Goal: Transaction & Acquisition: Purchase product/service

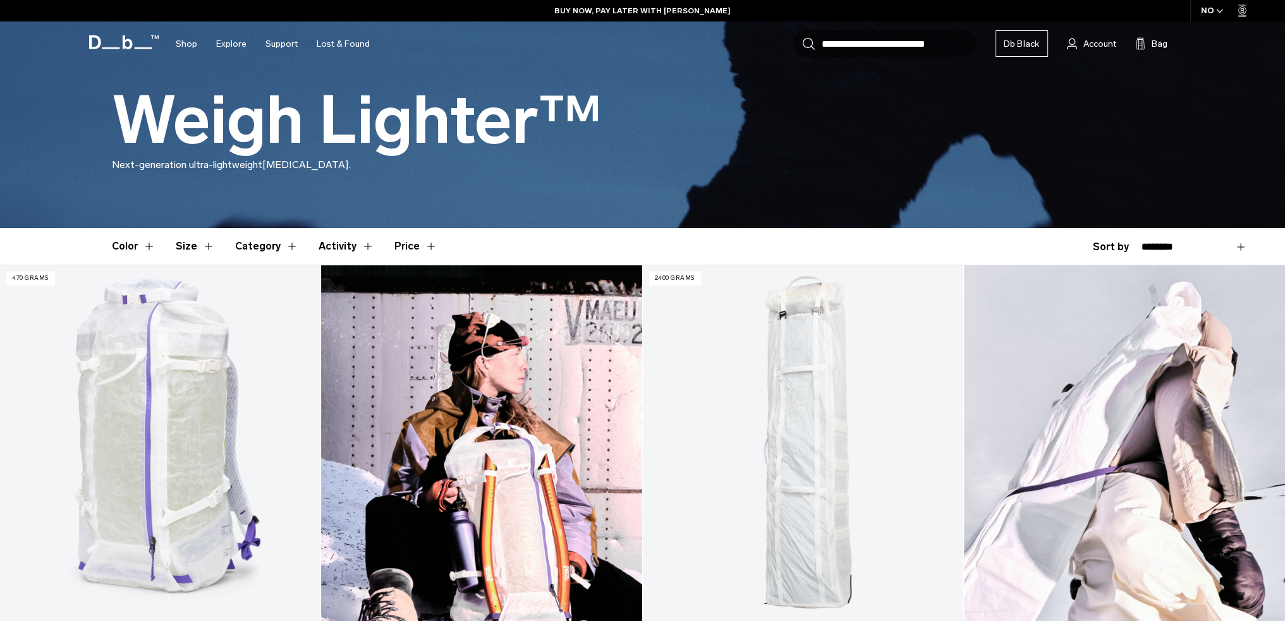
scroll to position [190, 0]
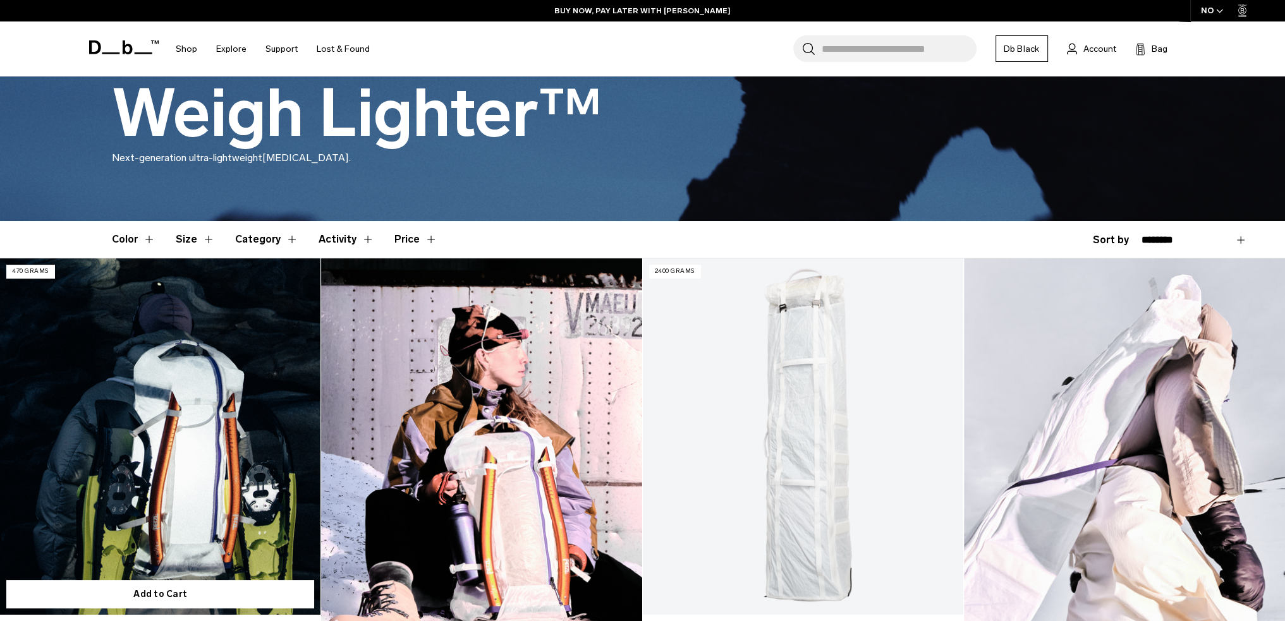
click at [172, 477] on link "Weigh Lighter Backpack 25L" at bounding box center [160, 436] width 320 height 356
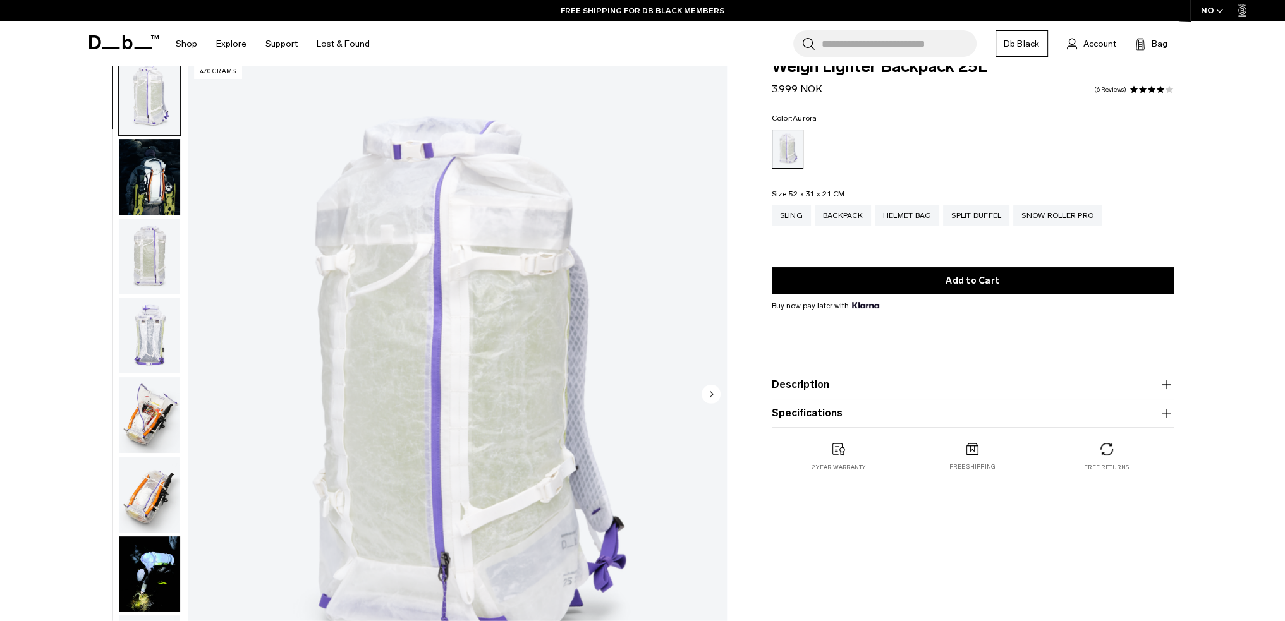
scroll to position [63, 0]
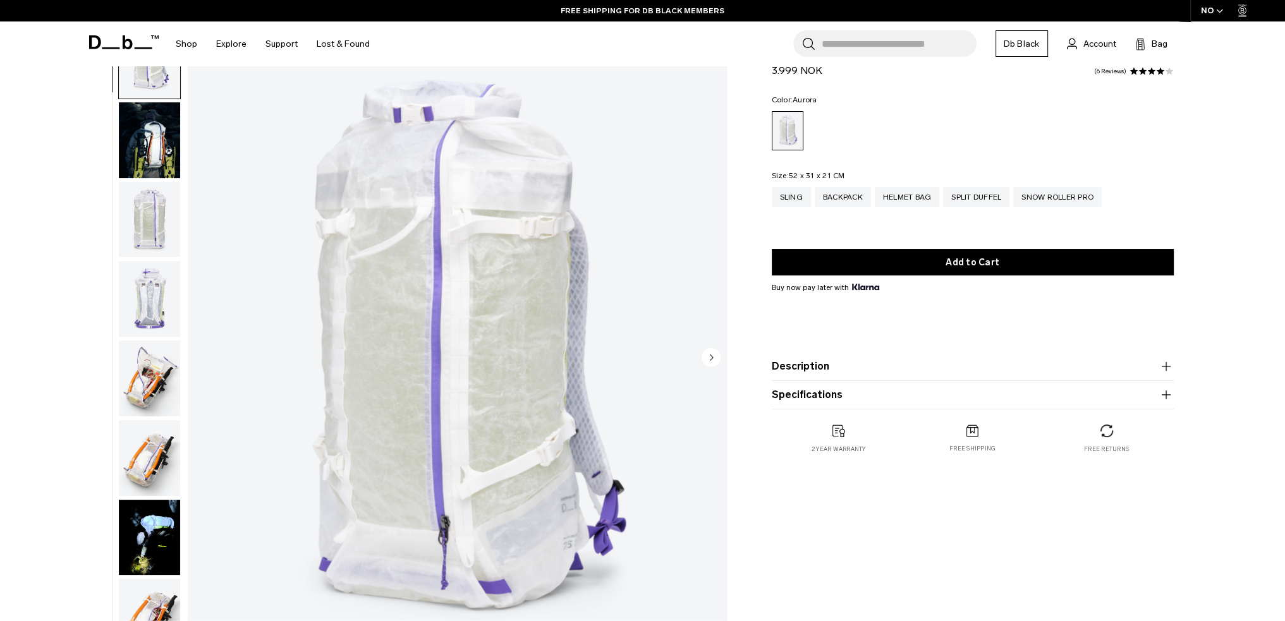
click at [152, 162] on img "button" at bounding box center [149, 140] width 61 height 76
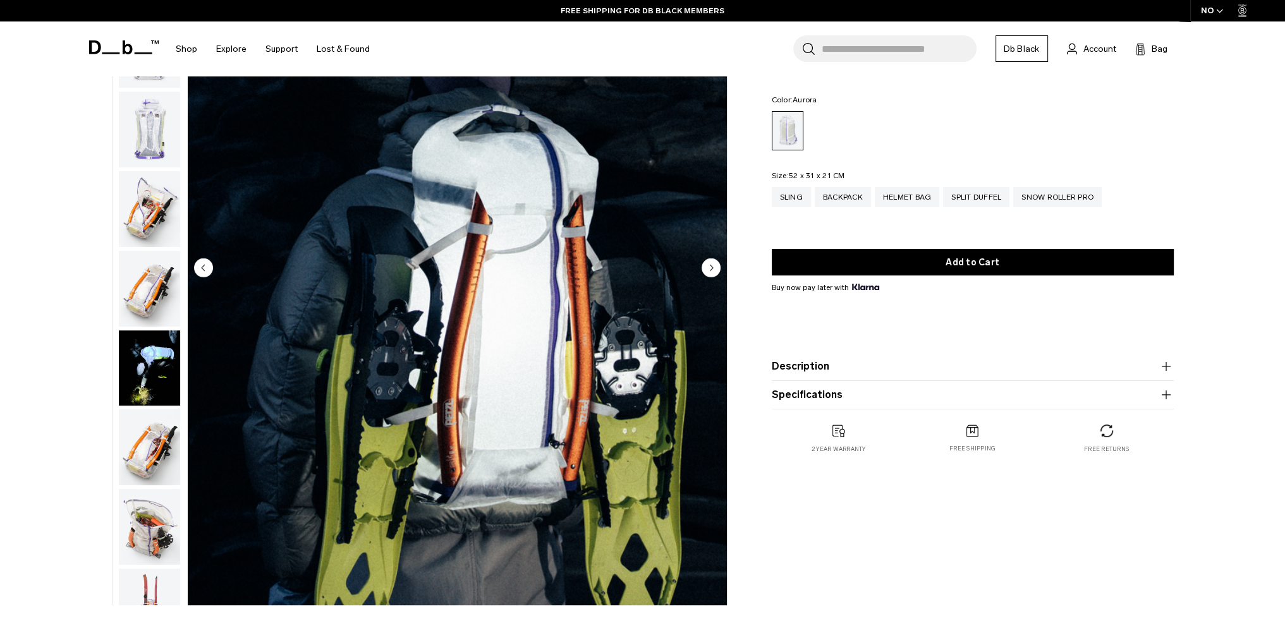
scroll to position [190, 0]
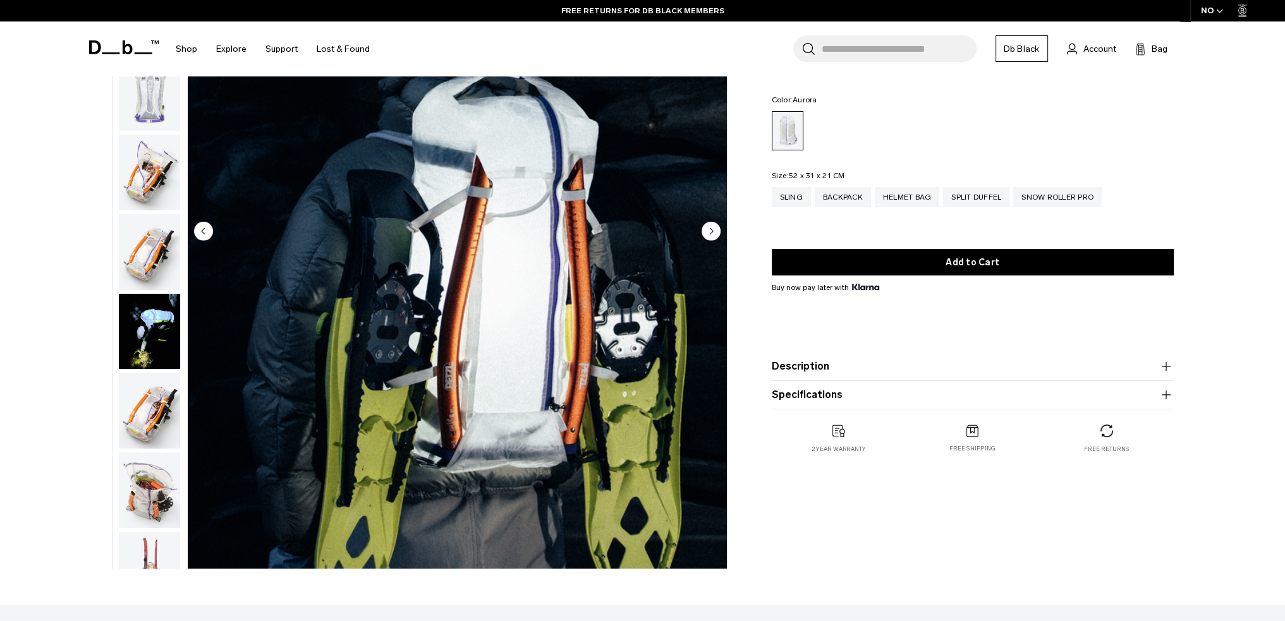
click at [146, 173] on img "button" at bounding box center [149, 173] width 61 height 76
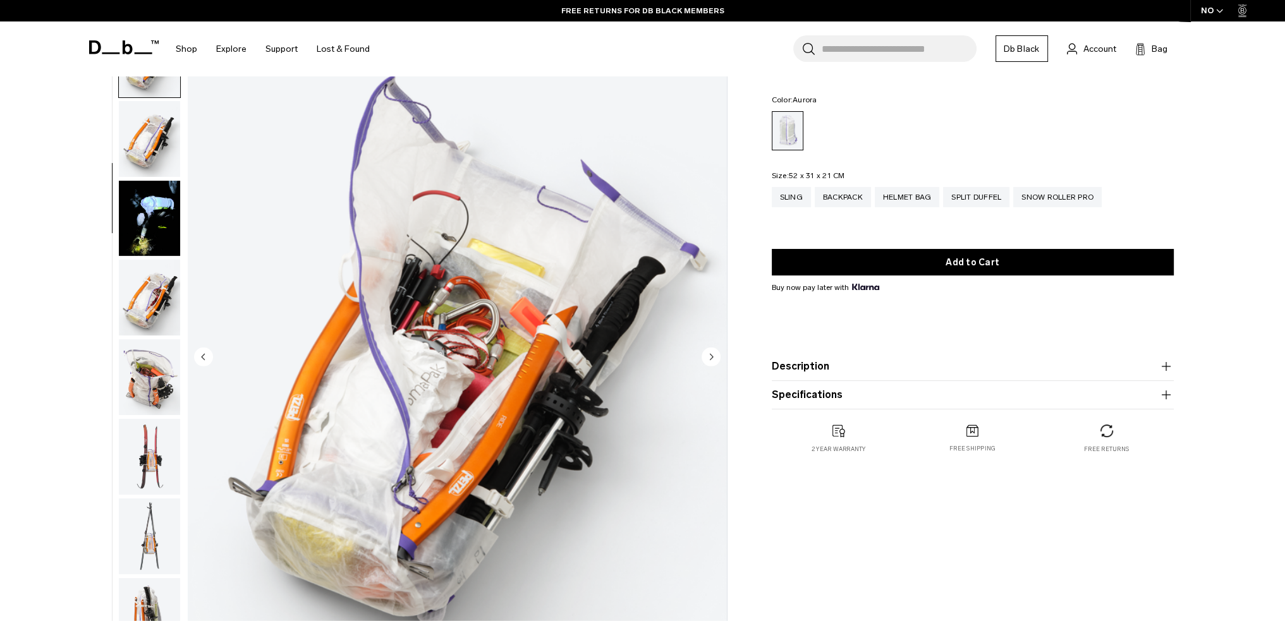
scroll to position [63, 0]
click at [154, 307] on img "button" at bounding box center [149, 298] width 61 height 76
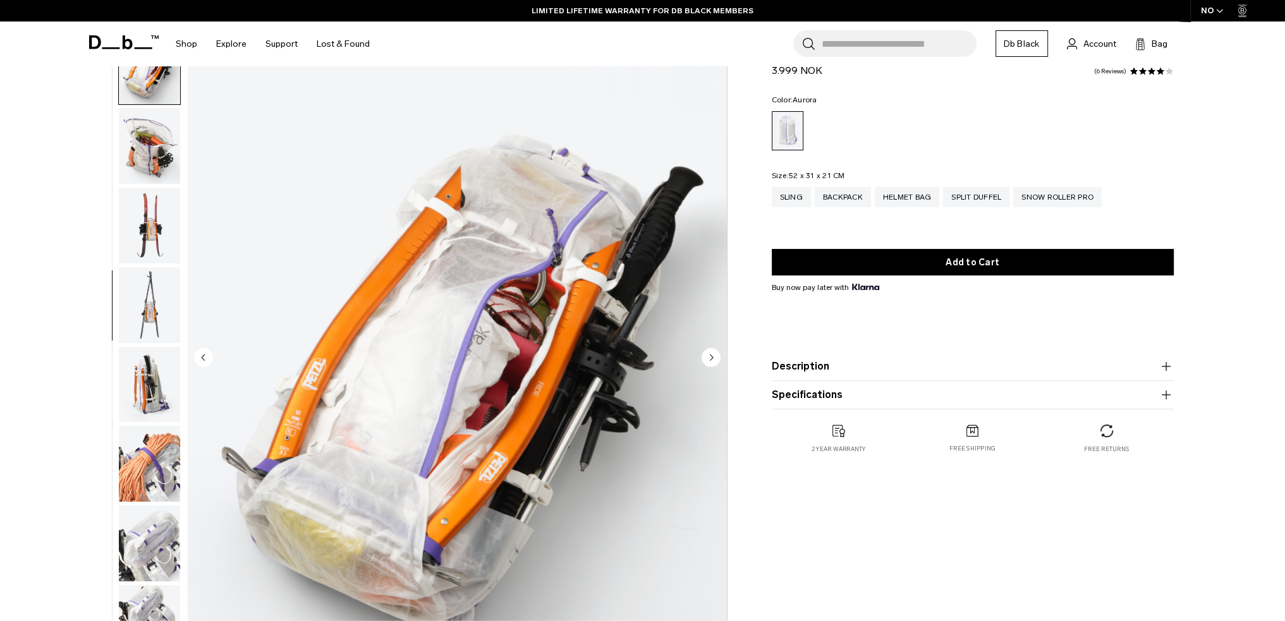
scroll to position [556, 0]
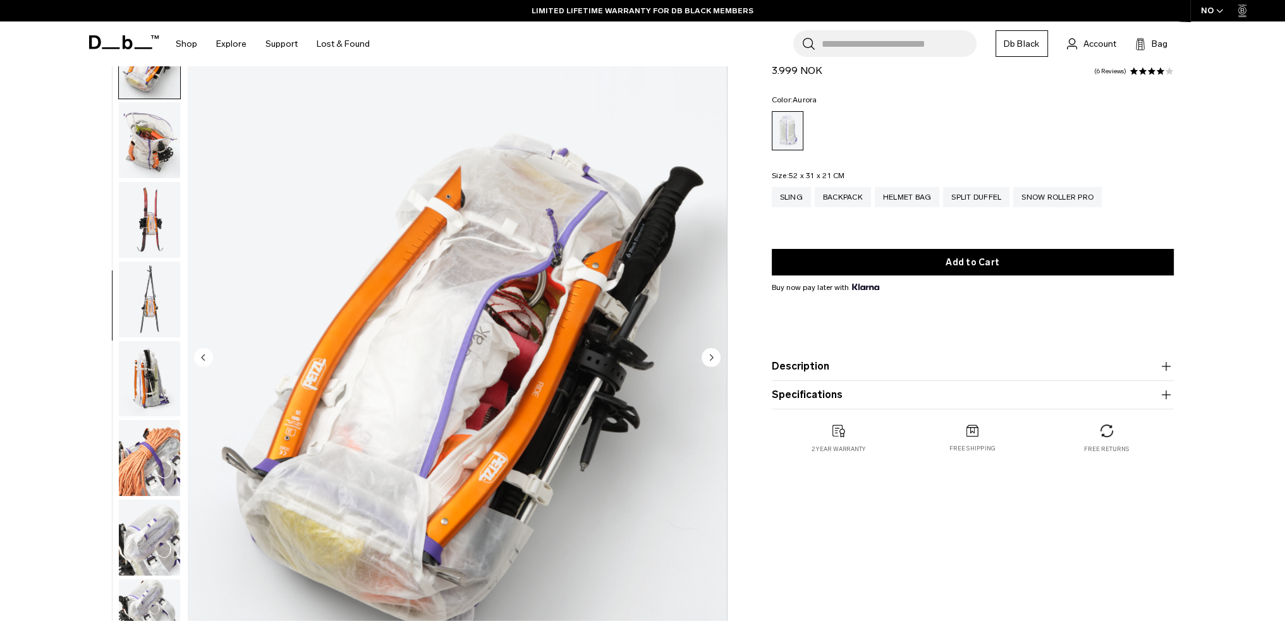
click at [143, 159] on img "button" at bounding box center [149, 140] width 61 height 76
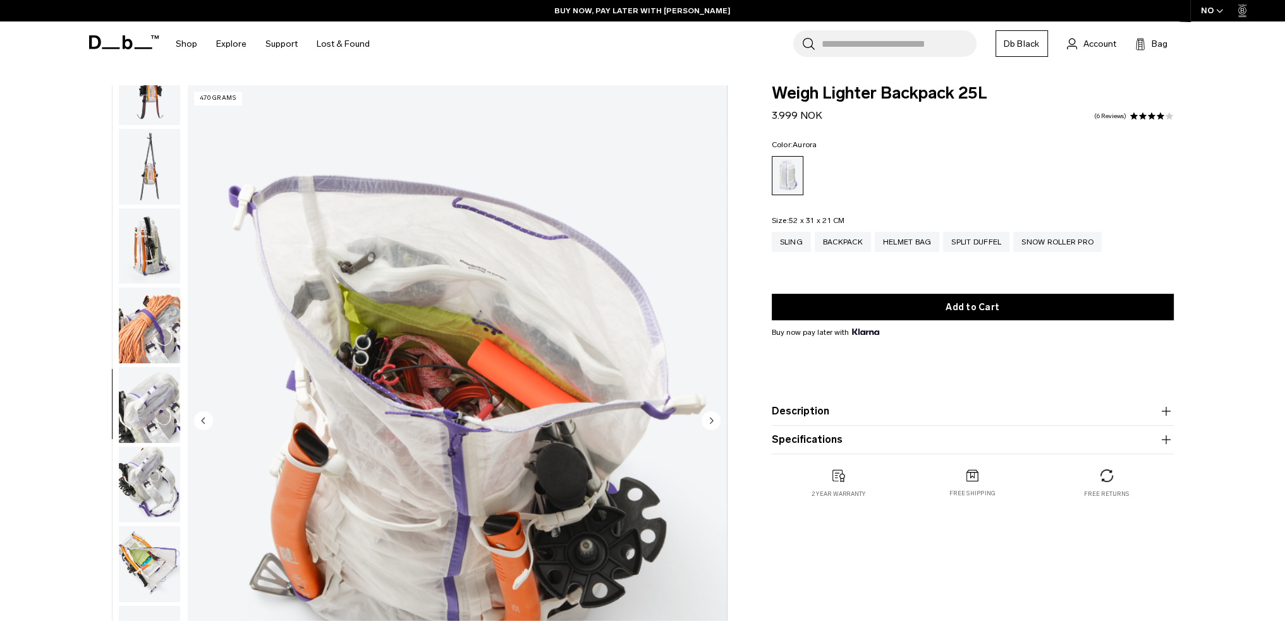
scroll to position [756, 0]
click at [139, 543] on img "button" at bounding box center [149, 561] width 61 height 76
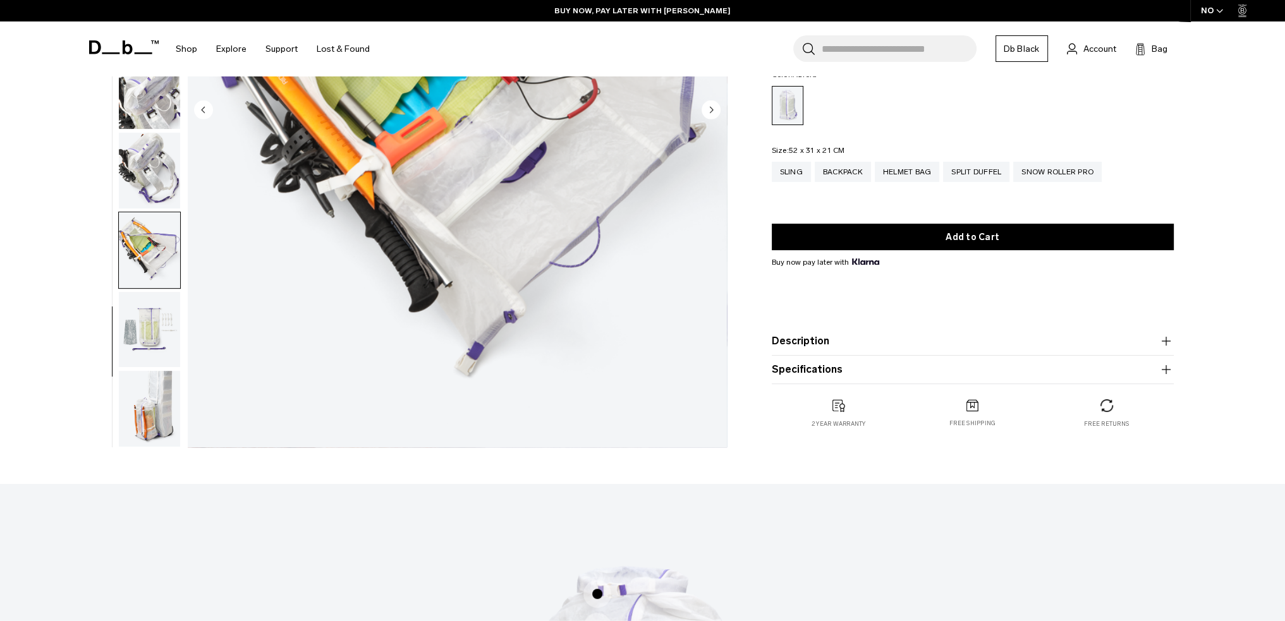
scroll to position [316, 0]
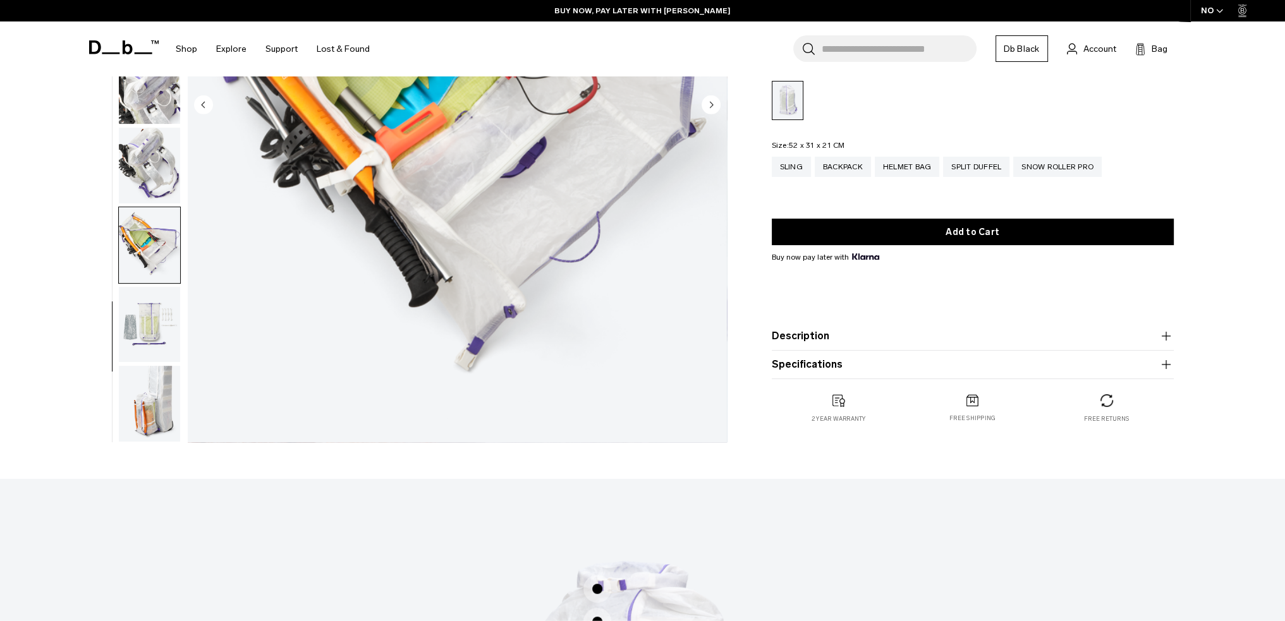
click at [171, 423] on img "button" at bounding box center [149, 404] width 61 height 76
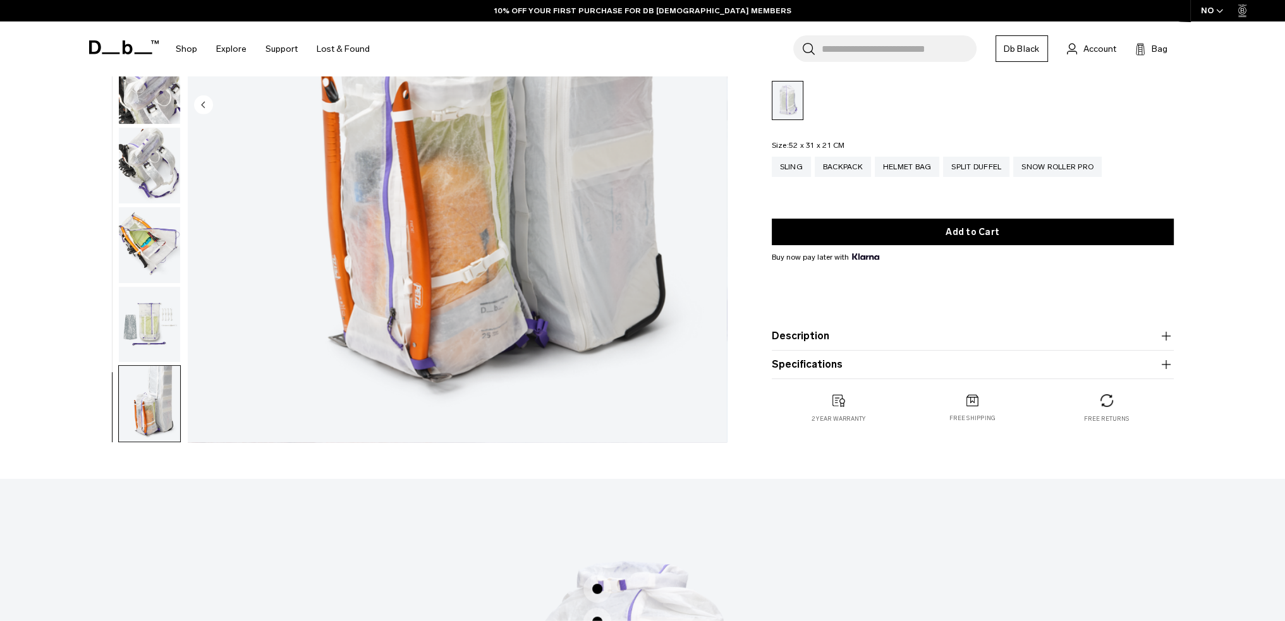
click at [147, 331] on img "button" at bounding box center [149, 325] width 61 height 76
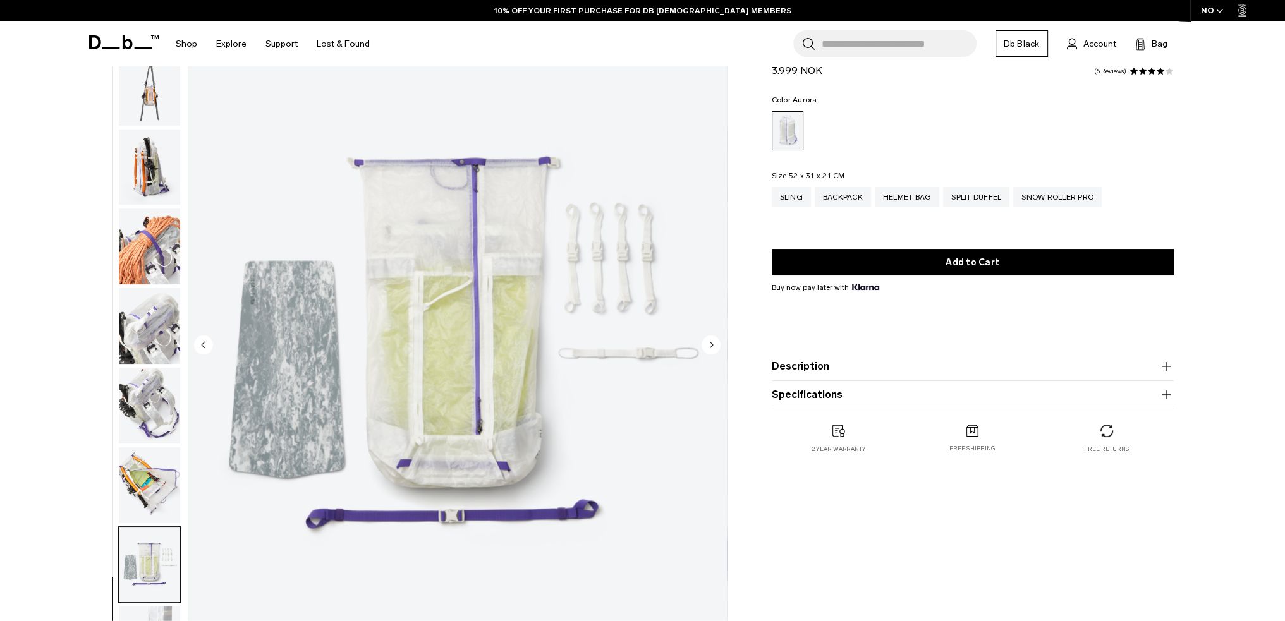
scroll to position [63, 0]
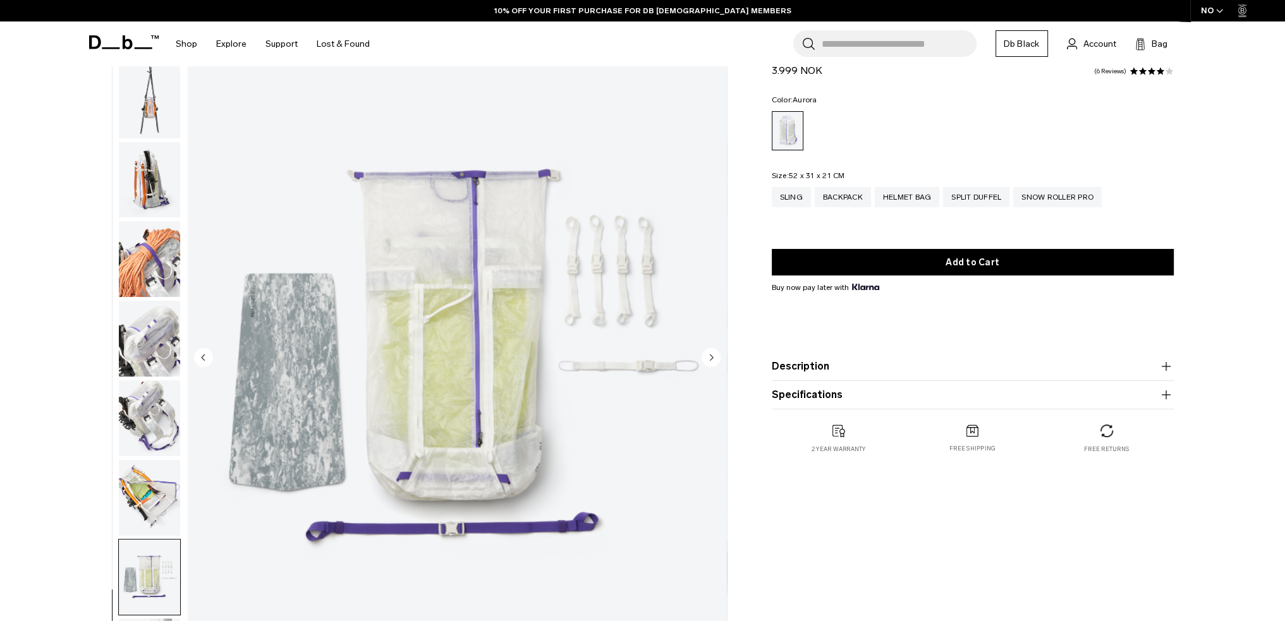
click at [166, 409] on img "button" at bounding box center [149, 418] width 61 height 76
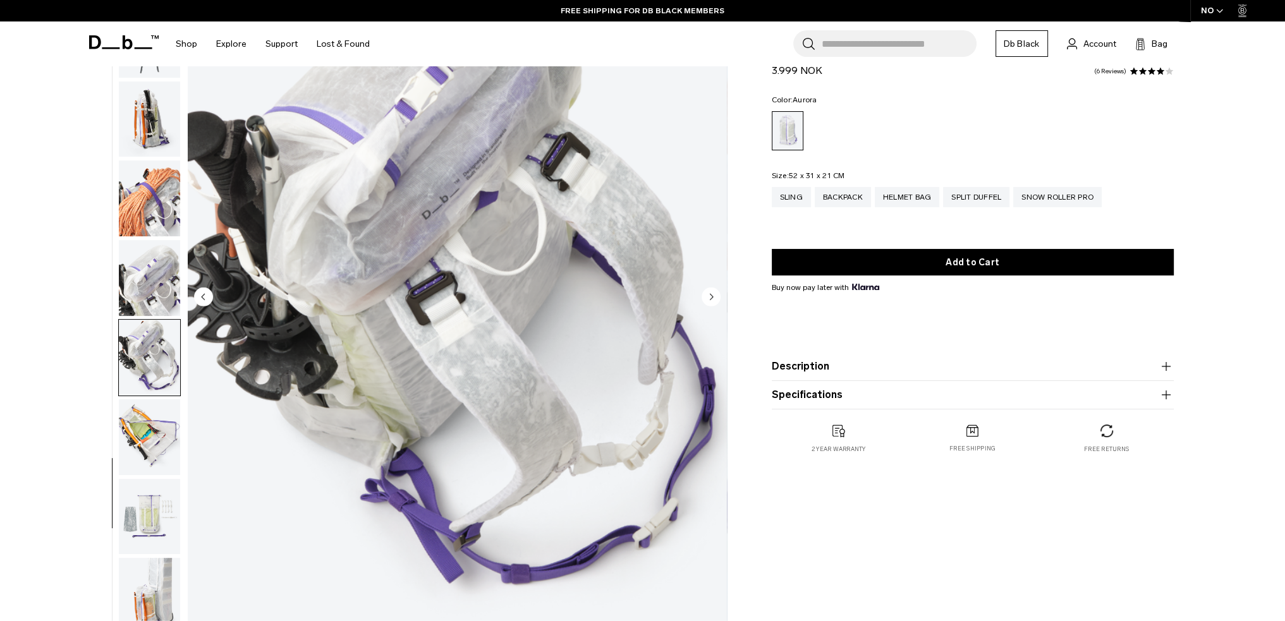
scroll to position [126, 0]
